Goal: Information Seeking & Learning: Learn about a topic

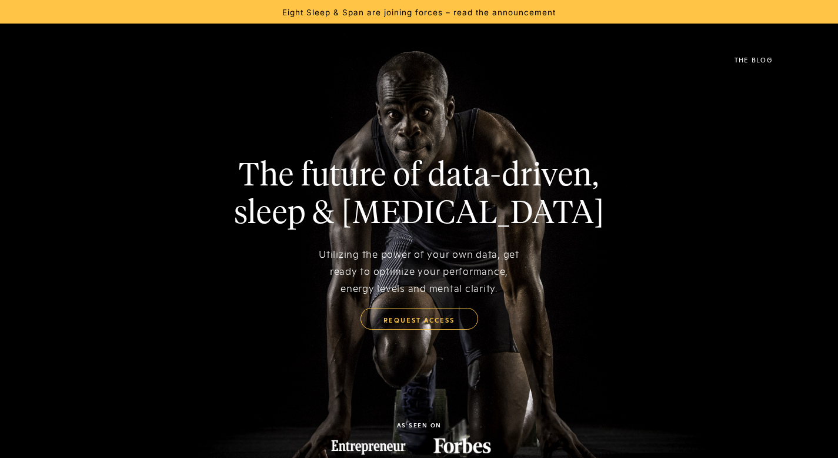
click at [758, 60] on div "The Blog" at bounding box center [754, 59] width 38 height 6
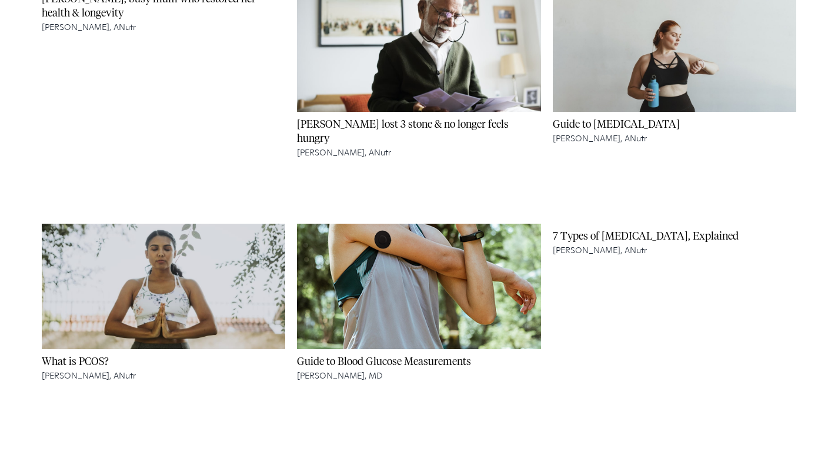
scroll to position [3499, 0]
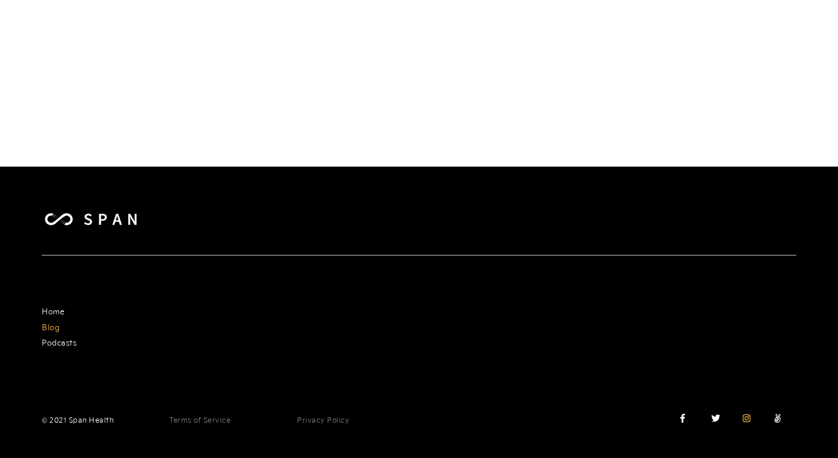
click at [751, 419] on div "" at bounding box center [754, 418] width 22 height 9
